Goal: Task Accomplishment & Management: Manage account settings

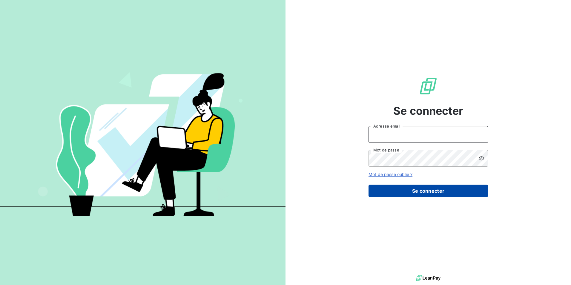
type input "[EMAIL_ADDRESS][DOMAIN_NAME]"
click at [430, 192] on button "Se connecter" at bounding box center [427, 190] width 119 height 13
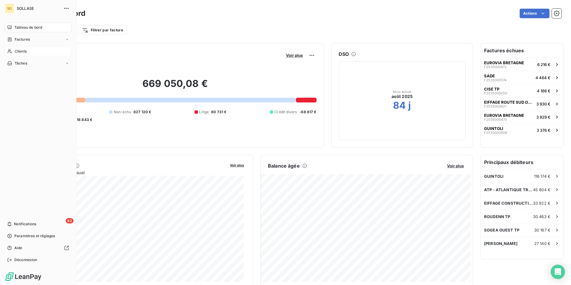
click at [10, 52] on icon at bounding box center [9, 52] width 4 height 4
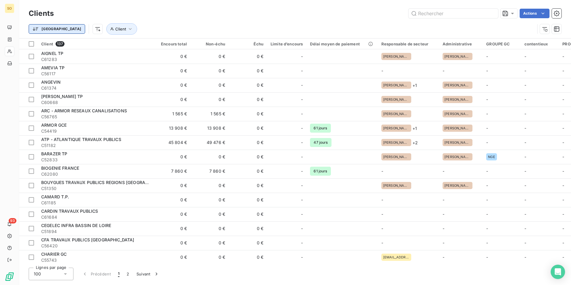
click at [41, 27] on html "SO 93 Clients Actions Trier Client Client 137 Encours total Non-échu Échu Limit…" at bounding box center [285, 142] width 571 height 285
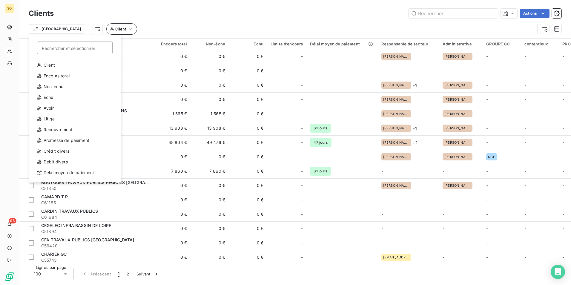
click at [162, 20] on html "SO 93 Clients Actions Trier Rechercher et sélectionner Client Encours total Non…" at bounding box center [285, 142] width 571 height 285
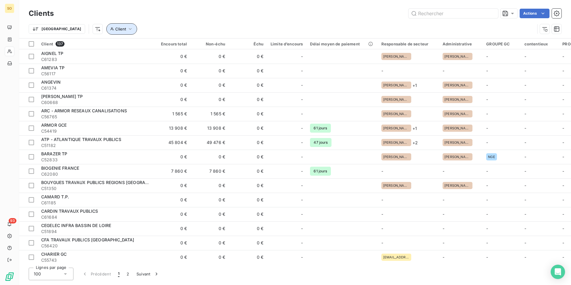
click at [127, 30] on icon "button" at bounding box center [130, 29] width 6 height 6
click at [163, 22] on div "Trier Client" at bounding box center [295, 29] width 532 height 19
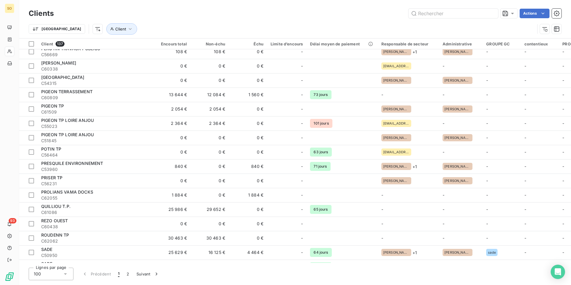
scroll to position [1222, 0]
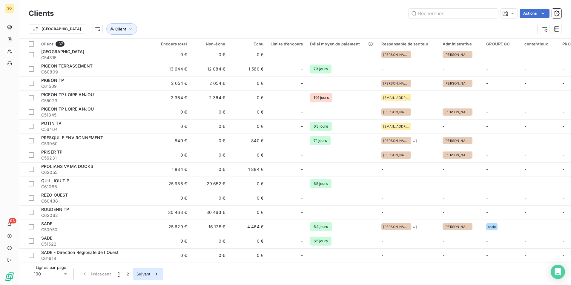
click at [132, 275] on span "Précédent 1 2 Suivant" at bounding box center [120, 273] width 85 height 13
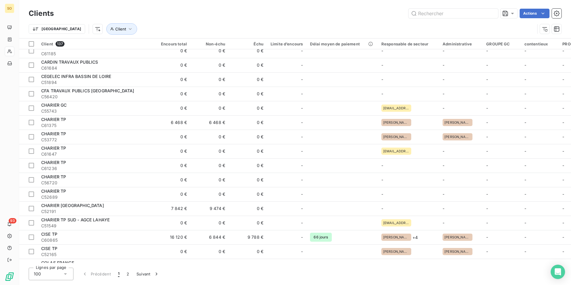
scroll to position [0, 0]
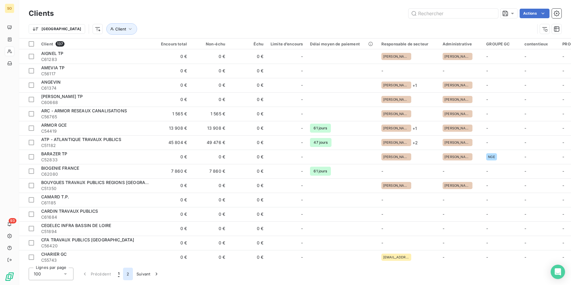
click at [127, 274] on button "2" at bounding box center [128, 273] width 10 height 13
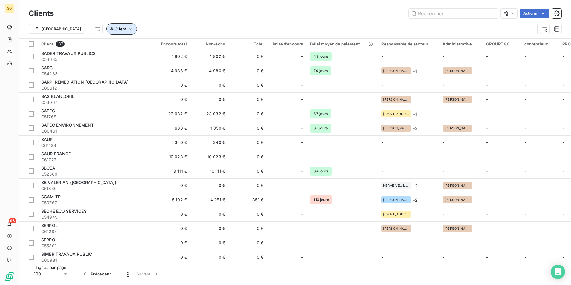
click at [127, 29] on icon "button" at bounding box center [130, 29] width 6 height 6
click at [65, 29] on html "SO 93 Clients Actions Trier Client Client 137 Encours total Non-échu Échu Limit…" at bounding box center [285, 142] width 571 height 285
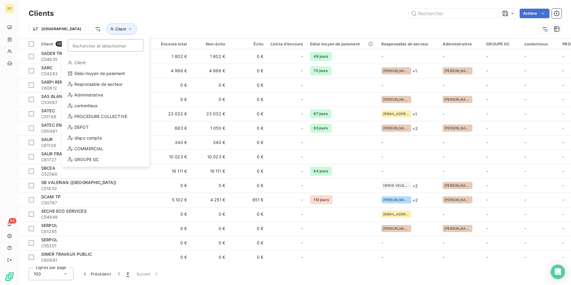
click at [171, 11] on html "SO 93 Clients Actions Trier Rechercher et sélectionner Client Délai moyen de pa…" at bounding box center [285, 142] width 571 height 285
